Goal: Navigation & Orientation: Find specific page/section

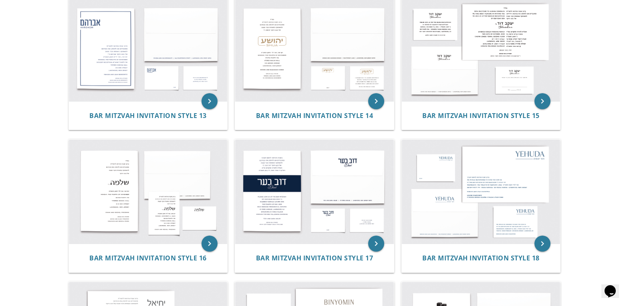
scroll to position [750, 0]
click at [87, 167] on img at bounding box center [148, 191] width 159 height 104
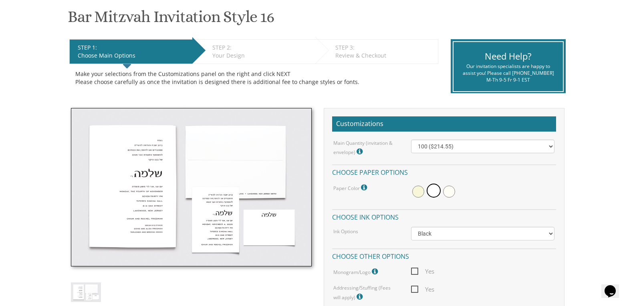
scroll to position [131, 0]
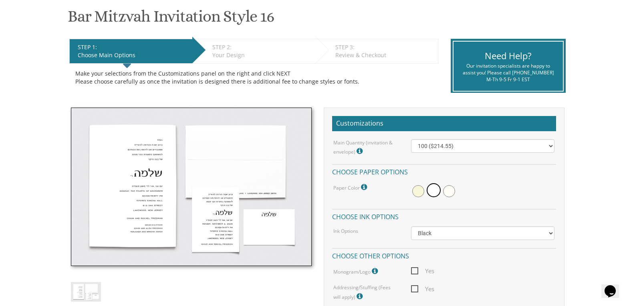
click at [152, 168] on img at bounding box center [191, 187] width 241 height 159
click at [145, 171] on img at bounding box center [191, 187] width 241 height 159
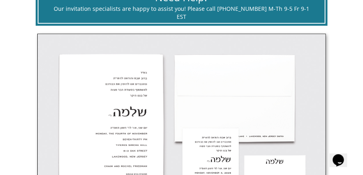
scroll to position [298, 0]
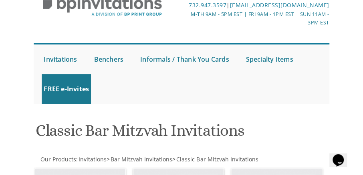
scroll to position [45, 0]
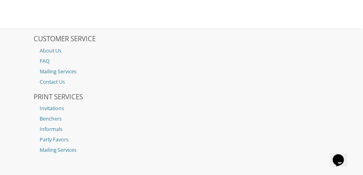
scroll to position [122, 0]
